Goal: Task Accomplishment & Management: Manage account settings

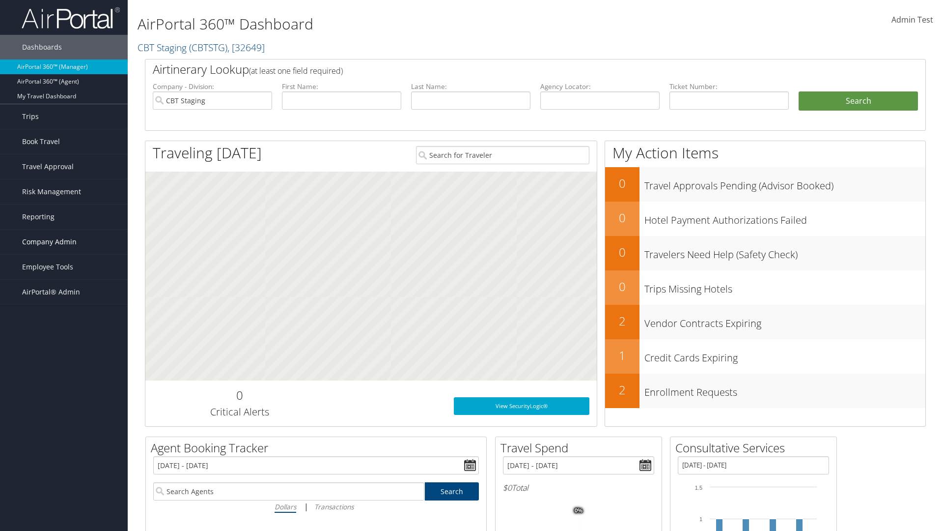
click at [64, 242] on span "Company Admin" at bounding box center [49, 241] width 55 height 25
click at [64, 460] on link "Virtual Pay Settings" at bounding box center [64, 467] width 128 height 15
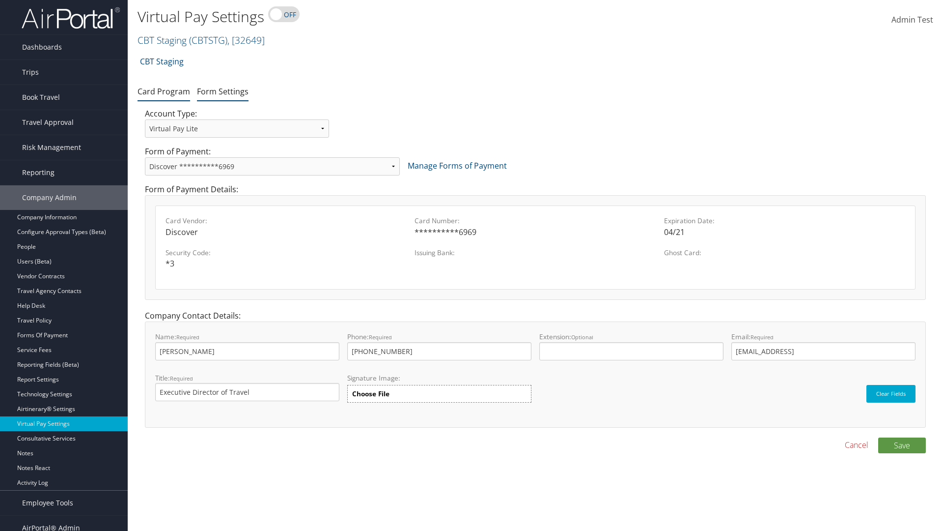
click at [223, 91] on link "Form Settings" at bounding box center [223, 91] width 52 height 11
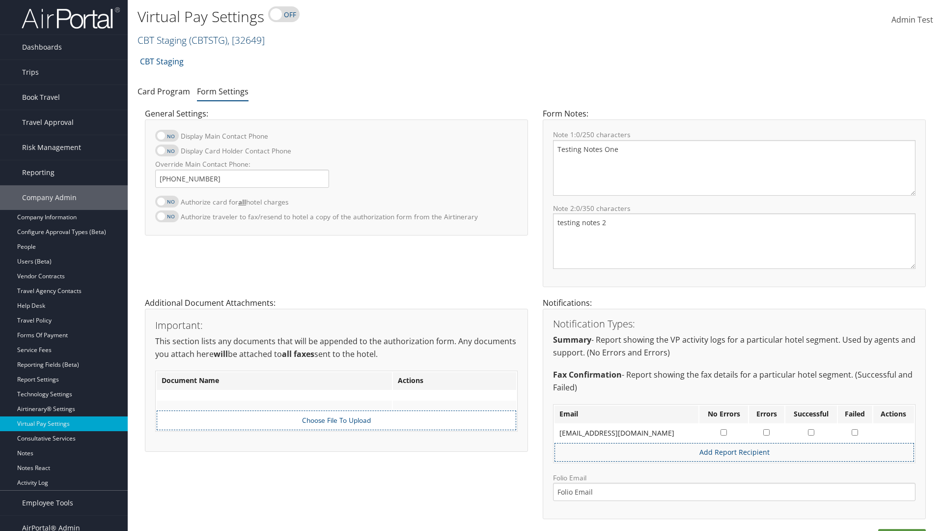
click at [162, 40] on link "CBT Staging ( CBTSTG ) , [ 32649 ]" at bounding box center [201, 39] width 127 height 13
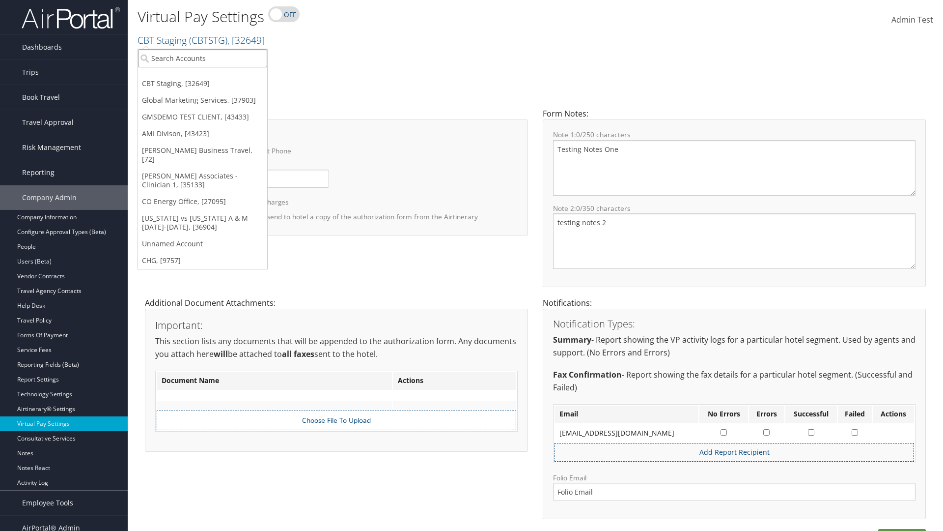
click at [202, 58] on input "search" at bounding box center [202, 58] width 129 height 18
type input "GMSDEMO TEST CLIENT"
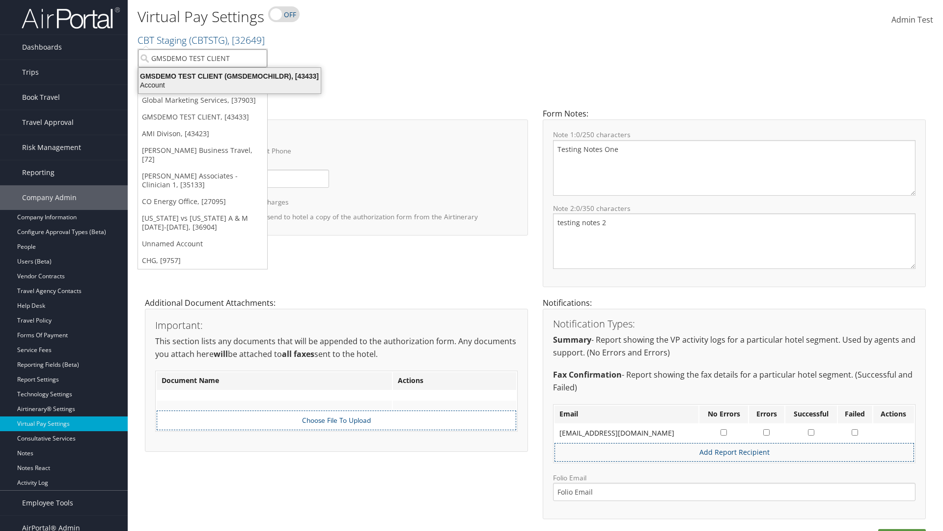
click at [229, 76] on div "GMSDEMO TEST CLIENT (GMSDEMOCHILDR), [43433]" at bounding box center [230, 76] width 194 height 9
